Goal: Entertainment & Leisure: Consume media (video, audio)

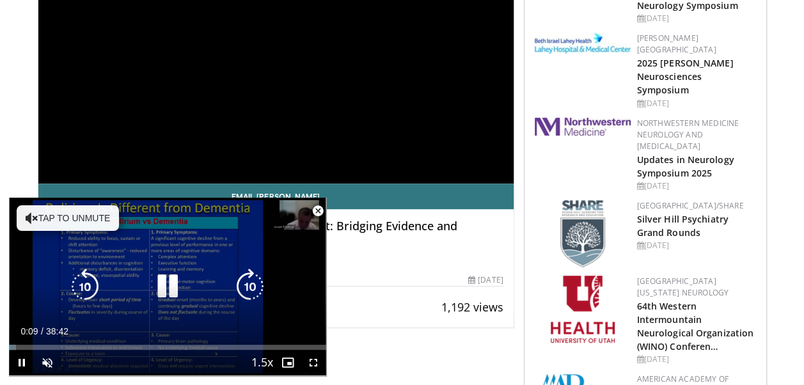
scroll to position [320, 0]
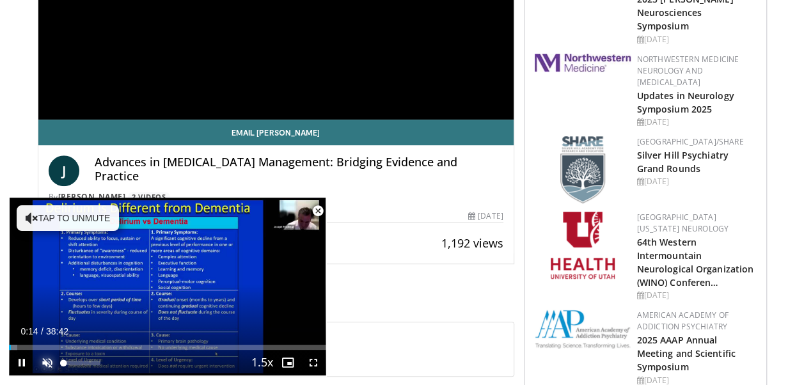
click at [46, 361] on span "Video Player" at bounding box center [48, 363] width 26 height 26
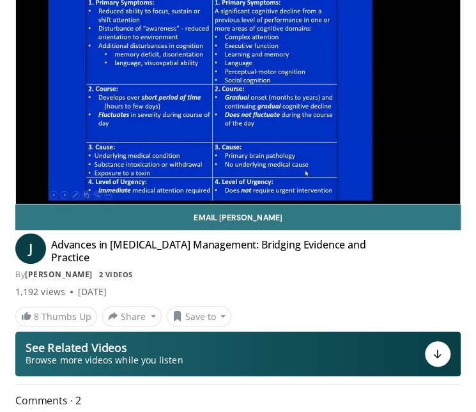
scroll to position [128, 0]
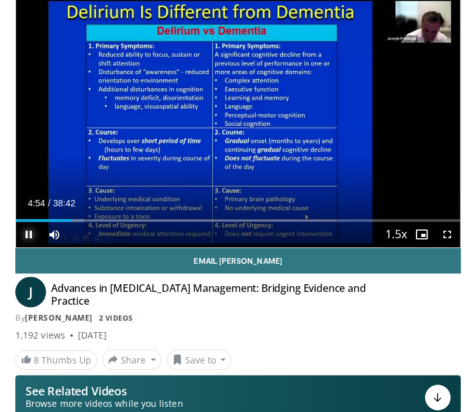
click at [23, 235] on span "Video Player" at bounding box center [29, 235] width 26 height 26
drag, startPoint x: 68, startPoint y: 217, endPoint x: 87, endPoint y: 225, distance: 20.9
click at [87, 225] on div "Current Time 5:10 / Duration 38:42 Play Skip Backward Skip Forward Mute Loaded …" at bounding box center [238, 235] width 444 height 26
drag, startPoint x: 84, startPoint y: 219, endPoint x: 95, endPoint y: 221, distance: 10.4
click at [95, 222] on div "Current Time 6:50 / Duration 38:42 Play Skip Backward Skip Forward Mute Loaded …" at bounding box center [238, 235] width 444 height 26
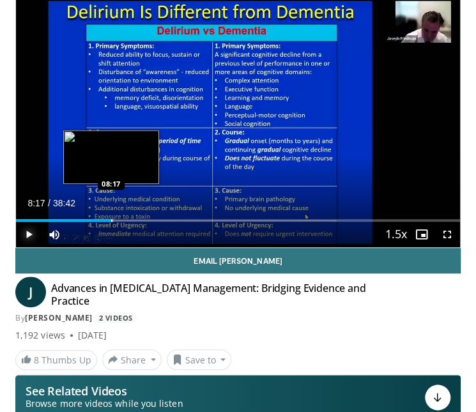
drag, startPoint x: 95, startPoint y: 219, endPoint x: 111, endPoint y: 219, distance: 16.0
click at [111, 219] on div "Loaded : 21.96% 08:17 08:17" at bounding box center [238, 220] width 444 height 3
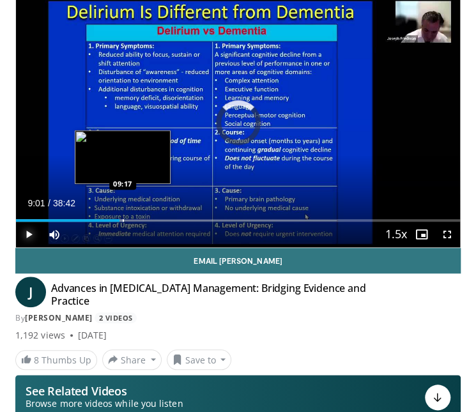
drag, startPoint x: 111, startPoint y: 219, endPoint x: 123, endPoint y: 219, distance: 12.8
click at [123, 219] on div "Progress Bar" at bounding box center [123, 220] width 1 height 3
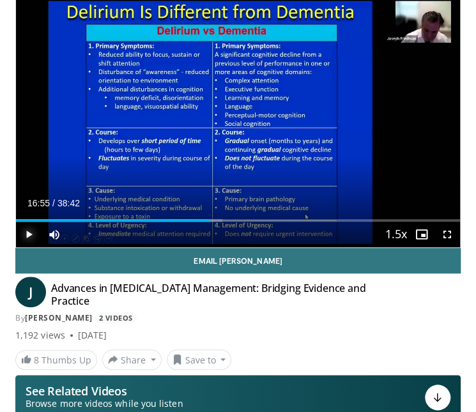
drag, startPoint x: 123, startPoint y: 219, endPoint x: 210, endPoint y: 237, distance: 88.2
click at [210, 237] on div "Current Time 16:55 / Duration 38:42 Play Skip Backward Skip Forward Mute Loaded…" at bounding box center [238, 235] width 444 height 26
drag, startPoint x: 208, startPoint y: 221, endPoint x: 217, endPoint y: 224, distance: 9.9
click at [217, 224] on div "Current Time 16:55 / Duration 38:42 Play Skip Backward Skip Forward Mute Loaded…" at bounding box center [238, 235] width 444 height 26
drag, startPoint x: 210, startPoint y: 220, endPoint x: 219, endPoint y: 222, distance: 9.2
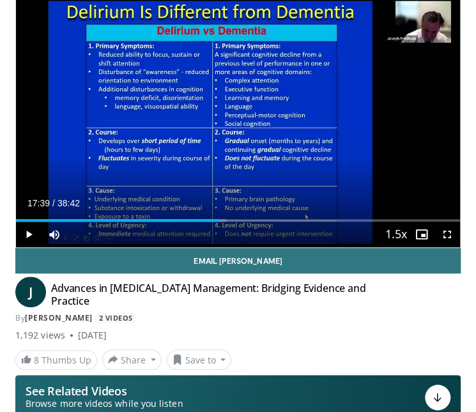
click at [219, 222] on div "Current Time 17:39 / Duration 38:42 Play Skip Backward Skip Forward Mute Loaded…" at bounding box center [238, 235] width 444 height 26
drag, startPoint x: 219, startPoint y: 222, endPoint x: 230, endPoint y: 224, distance: 11.8
click at [230, 224] on div "Current Time 17:39 / Duration 38:42 Play Skip Backward Skip Forward Mute Loaded…" at bounding box center [238, 235] width 444 height 26
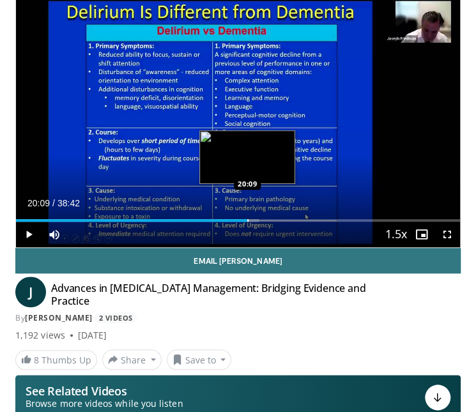
drag, startPoint x: 215, startPoint y: 218, endPoint x: 247, endPoint y: 219, distance: 32.0
click at [247, 219] on div "Loaded : 54.68% 20:09 20:09" at bounding box center [238, 220] width 444 height 3
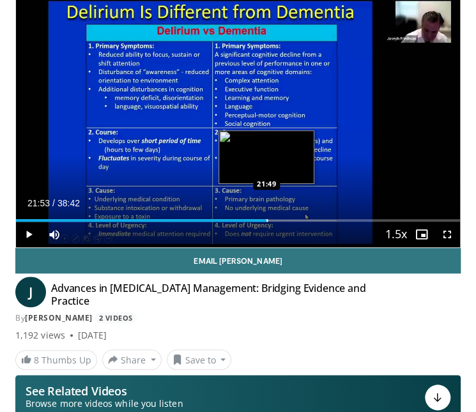
drag, startPoint x: 244, startPoint y: 217, endPoint x: 267, endPoint y: 219, distance: 22.5
click at [267, 219] on div "Loaded : 56.85% 21:53 21:49" at bounding box center [238, 216] width 444 height 12
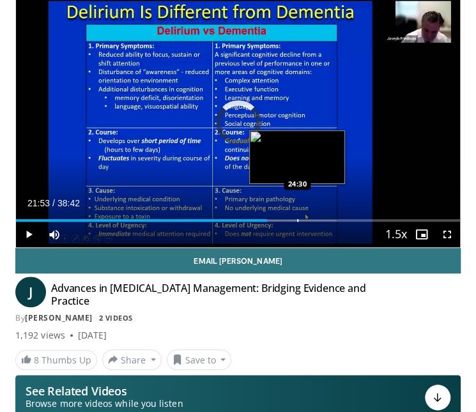
drag, startPoint x: 266, startPoint y: 220, endPoint x: 297, endPoint y: 221, distance: 30.7
click at [297, 221] on div "Progress Bar" at bounding box center [297, 220] width 1 height 3
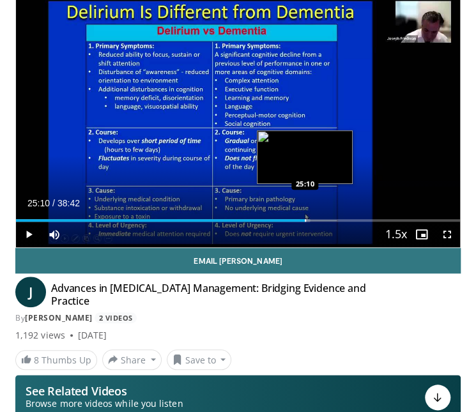
drag, startPoint x: 298, startPoint y: 219, endPoint x: 304, endPoint y: 221, distance: 6.7
click at [304, 221] on div "Loaded : 66.22% 25:06 25:10" at bounding box center [238, 220] width 444 height 3
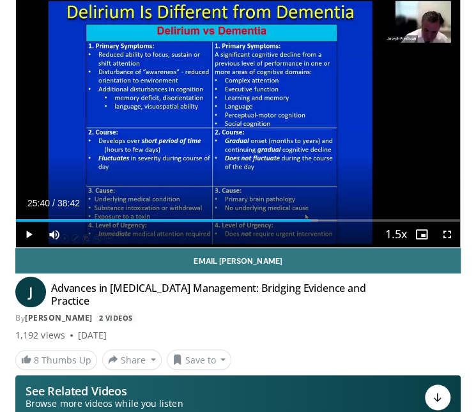
click at [310, 222] on div "Current Time 25:40 / Duration 38:42 Play Skip Backward Skip Forward Mute Loaded…" at bounding box center [238, 235] width 444 height 26
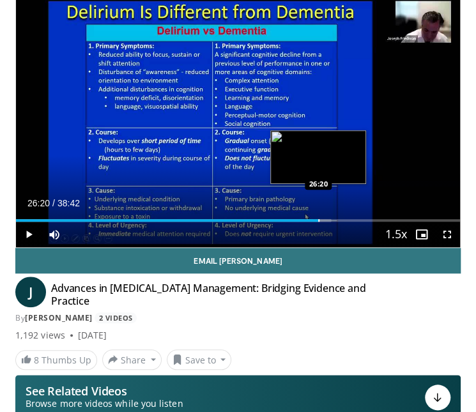
drag, startPoint x: 311, startPoint y: 220, endPoint x: 318, endPoint y: 220, distance: 7.0
click at [318, 220] on div "Progress Bar" at bounding box center [318, 220] width 1 height 3
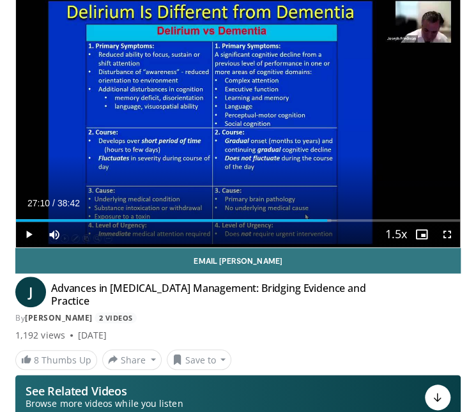
drag, startPoint x: 317, startPoint y: 221, endPoint x: 327, endPoint y: 223, distance: 11.0
click at [327, 223] on div "Current Time 27:10 / Duration 38:42 Play Skip Backward Skip Forward Mute Loaded…" at bounding box center [238, 235] width 444 height 26
drag, startPoint x: 330, startPoint y: 220, endPoint x: 354, endPoint y: 224, distance: 24.1
click at [354, 224] on div "Current Time 29:27 / Duration 38:42 Play Skip Backward Skip Forward Mute Loaded…" at bounding box center [238, 235] width 444 height 26
click at [28, 233] on span "Video Player" at bounding box center [29, 235] width 26 height 26
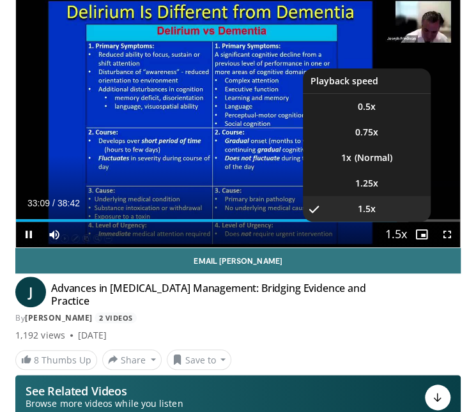
drag, startPoint x: 398, startPoint y: 221, endPoint x: 405, endPoint y: 224, distance: 8.1
click at [405, 224] on button "Playback Rate" at bounding box center [397, 235] width 26 height 26
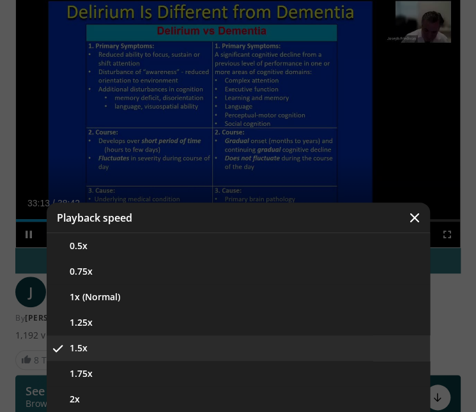
click at [419, 217] on icon "Video Player" at bounding box center [415, 218] width 13 height 13
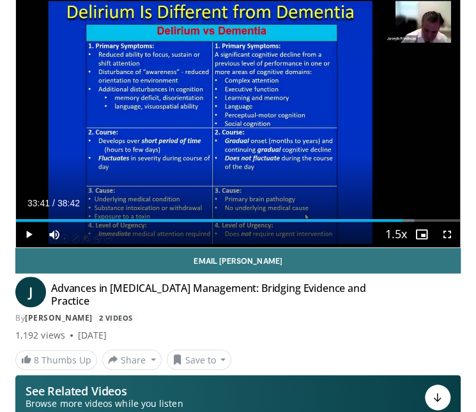
click at [403, 219] on div "Progress Bar" at bounding box center [403, 220] width 1 height 3
click at [27, 233] on span "Video Player" at bounding box center [29, 235] width 26 height 26
click at [26, 233] on span "Video Player" at bounding box center [29, 235] width 26 height 26
drag, startPoint x: 405, startPoint y: 221, endPoint x: 430, endPoint y: 221, distance: 24.9
click at [430, 222] on div "Current Time 33:56 / Duration 38:42 Pause Skip Backward Skip Forward Mute 100% …" at bounding box center [238, 235] width 444 height 26
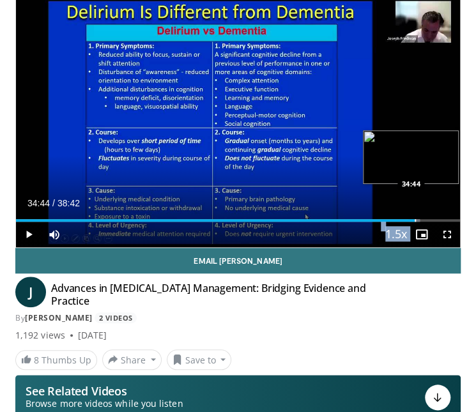
drag, startPoint x: 407, startPoint y: 219, endPoint x: 414, endPoint y: 221, distance: 7.8
click at [414, 221] on div "Loaded : 90.87% 34:44 34:44" at bounding box center [238, 220] width 444 height 3
drag, startPoint x: 414, startPoint y: 221, endPoint x: 421, endPoint y: 222, distance: 7.1
click at [421, 222] on div "Current Time 35:18 / Duration 38:42 Play Skip Backward Skip Forward Mute 100% L…" at bounding box center [238, 235] width 444 height 26
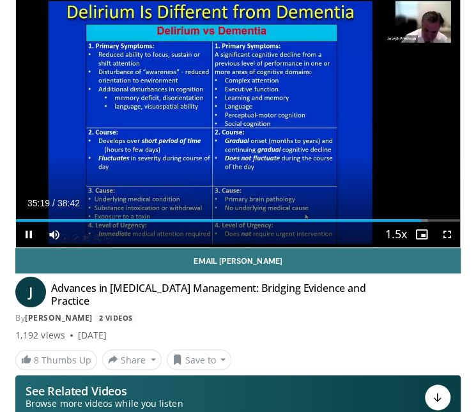
drag, startPoint x: 421, startPoint y: 222, endPoint x: 435, endPoint y: 222, distance: 13.4
click at [435, 222] on video-js "**********" at bounding box center [238, 122] width 444 height 250
drag, startPoint x: 436, startPoint y: 218, endPoint x: 446, endPoint y: 221, distance: 10.1
click at [446, 222] on div "Current Time 37:25 / Duration 38:42 Play Skip Backward Skip Forward Mute 100% L…" at bounding box center [238, 235] width 444 height 26
click at [31, 228] on span "Video Player" at bounding box center [29, 235] width 26 height 26
